Goal: Navigation & Orientation: Find specific page/section

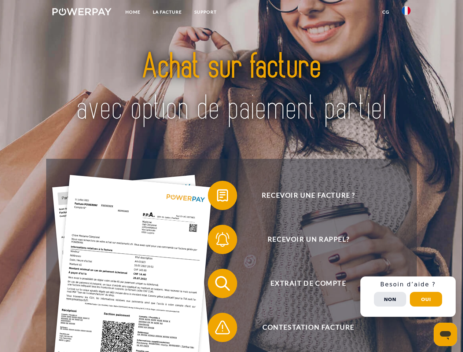
click at [82, 13] on img at bounding box center [81, 11] width 59 height 7
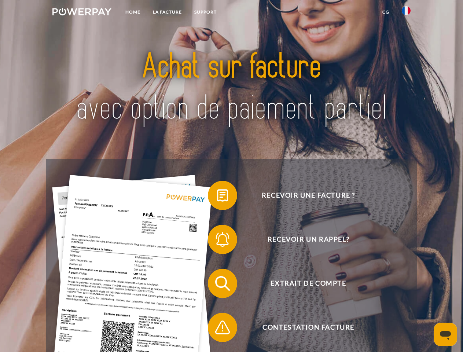
click at [406, 13] on img at bounding box center [406, 10] width 9 height 9
click at [386, 12] on link "CG" at bounding box center [385, 11] width 19 height 13
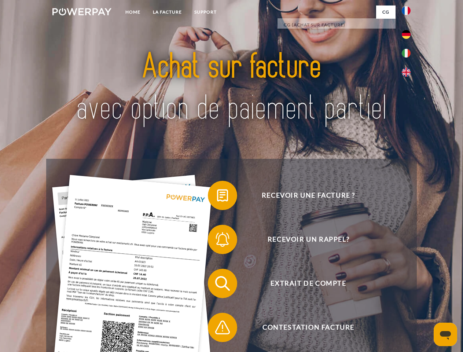
click at [217, 197] on span at bounding box center [211, 195] width 37 height 37
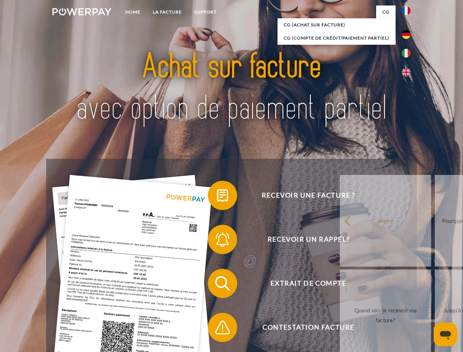
click at [217, 241] on div "Recevoir une facture ? Recevoir un rappel? Extrait de compte retour" at bounding box center [231, 305] width 370 height 293
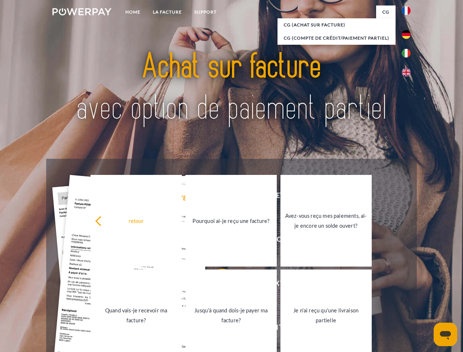
click at [217, 285] on link "Jusqu'à quand dois-je payer ma facture?" at bounding box center [231, 315] width 91 height 92
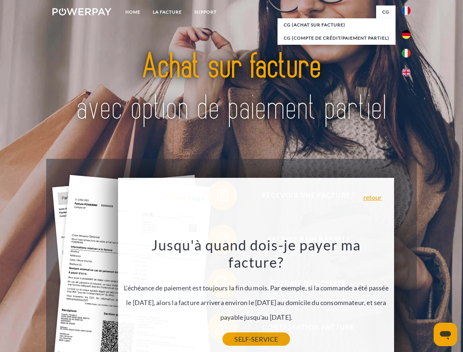
click at [223, 333] on link "SELF-SERVICE" at bounding box center [256, 339] width 67 height 13
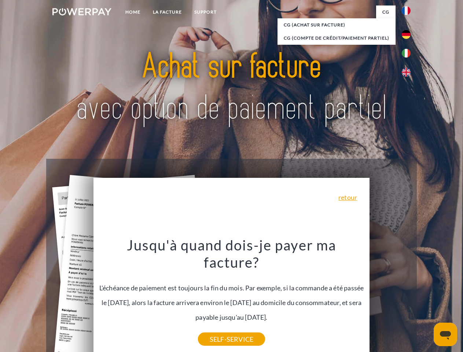
click at [408, 297] on div "Recevoir une facture ? Recevoir un rappel? Extrait de compte retour" at bounding box center [231, 305] width 370 height 293
click at [390, 298] on span "Extrait de compte" at bounding box center [309, 283] width 180 height 29
click at [426, 299] on header "Home LA FACTURE Support" at bounding box center [231, 253] width 463 height 506
